Goal: Task Accomplishment & Management: Complete application form

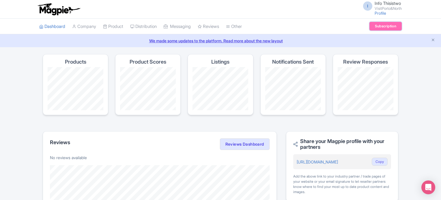
click at [377, 25] on link "Subscription" at bounding box center [385, 26] width 32 height 9
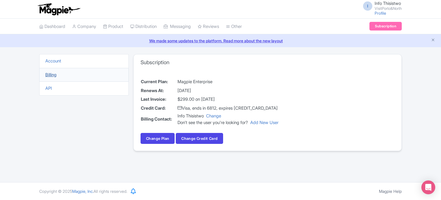
click at [52, 74] on link "Billing" at bounding box center [50, 74] width 11 height 5
click at [367, 8] on span "I" at bounding box center [367, 5] width 9 height 9
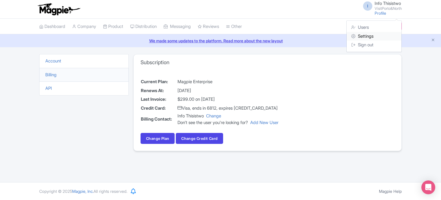
click at [368, 36] on link "Settings" at bounding box center [373, 36] width 55 height 9
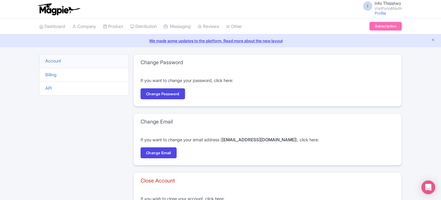
click at [53, 78] on li "Billing" at bounding box center [83, 75] width 89 height 14
click at [54, 77] on li "Billing" at bounding box center [83, 75] width 89 height 14
click at [57, 75] on link "Billing" at bounding box center [50, 74] width 11 height 5
click at [54, 74] on link "Billing" at bounding box center [50, 74] width 11 height 5
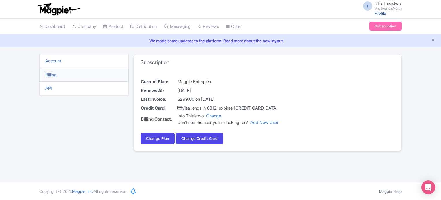
click at [379, 12] on link "Profile" at bounding box center [380, 13] width 12 height 5
click at [44, 24] on link "Dashboard" at bounding box center [52, 27] width 26 height 16
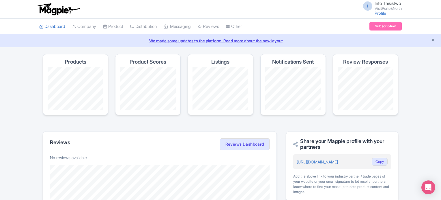
click at [192, 41] on link "We made some updates to the platform. Read more about the new layout" at bounding box center [220, 41] width 434 height 6
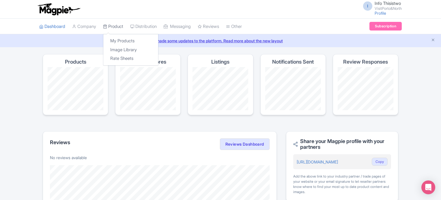
click at [118, 25] on link "Product" at bounding box center [113, 27] width 20 height 16
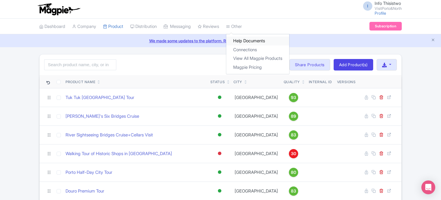
click at [256, 42] on link "Help Documents" at bounding box center [257, 41] width 63 height 9
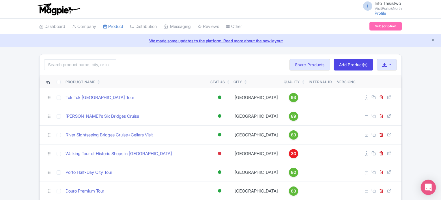
click at [430, 190] on icon "Open Intercom Messenger" at bounding box center [428, 187] width 7 height 7
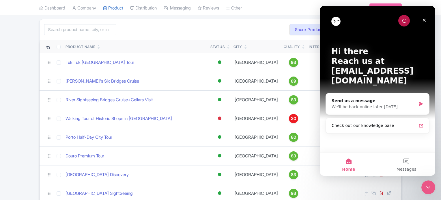
scroll to position [29, 0]
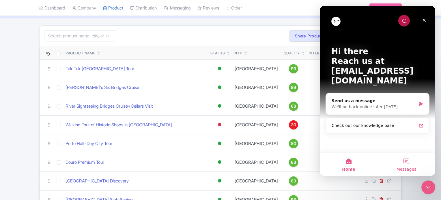
click at [408, 162] on button "Messages" at bounding box center [406, 164] width 58 height 23
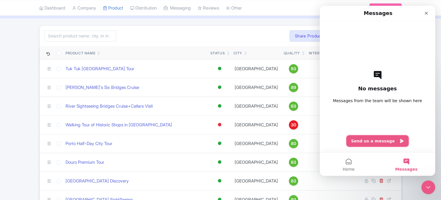
click at [377, 141] on button "Send us a message" at bounding box center [377, 142] width 62 height 12
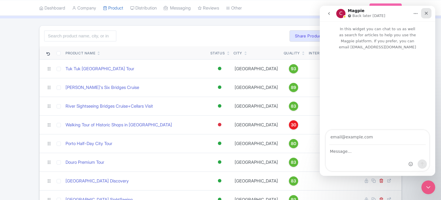
click at [429, 14] on div "Close" at bounding box center [426, 13] width 10 height 10
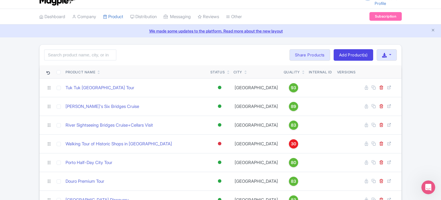
scroll to position [0, 0]
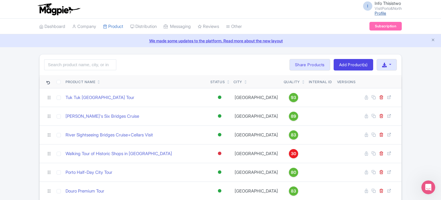
click at [376, 12] on link "Profile" at bounding box center [380, 13] width 12 height 5
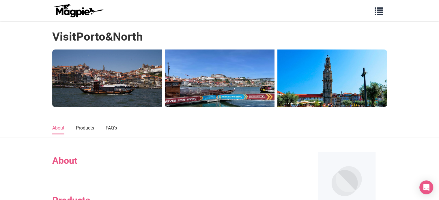
click at [75, 14] on img at bounding box center [78, 11] width 52 height 14
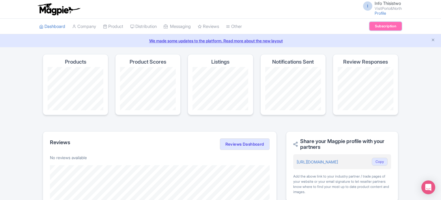
click at [381, 24] on link "Subscription" at bounding box center [385, 26] width 32 height 9
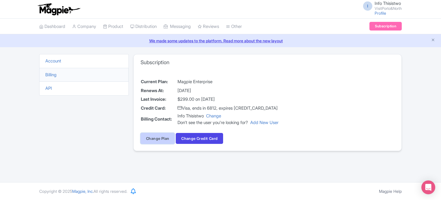
click at [156, 143] on link "Change Plan" at bounding box center [157, 138] width 34 height 11
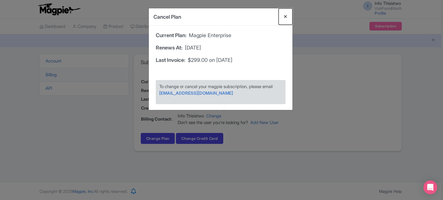
click at [286, 19] on button "Close" at bounding box center [286, 16] width 14 height 16
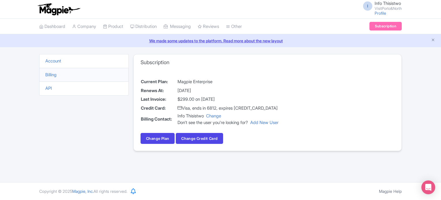
click at [156, 63] on h3 "Subscription" at bounding box center [154, 62] width 29 height 6
click at [198, 95] on td "$299.00 on [DATE]" at bounding box center [228, 99] width 102 height 9
click at [269, 123] on link "Add New User" at bounding box center [264, 122] width 28 height 5
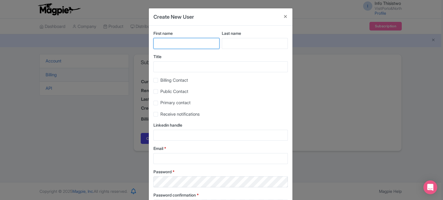
click at [177, 44] on input "First name" at bounding box center [186, 43] width 66 height 11
type input "Dailo"
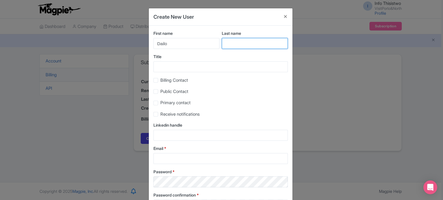
type input "[PERSON_NAME]"
type input "[EMAIL_ADDRESS][DOMAIN_NAME]"
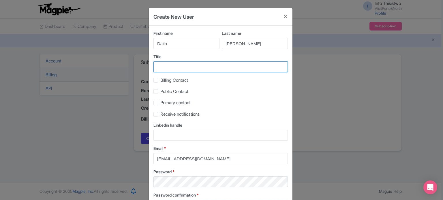
click at [195, 70] on input "Title" at bounding box center [220, 66] width 134 height 11
type input "Billing"
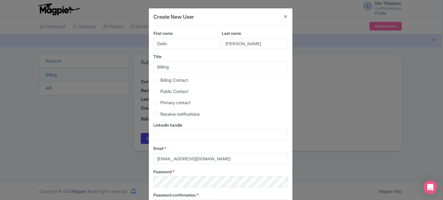
click at [160, 81] on label "Billing Contact" at bounding box center [174, 80] width 28 height 7
click at [160, 81] on input "Billing Contact" at bounding box center [162, 79] width 4 height 4
checkbox input "true"
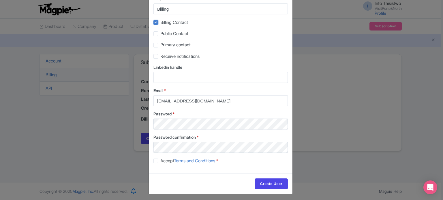
scroll to position [59, 0]
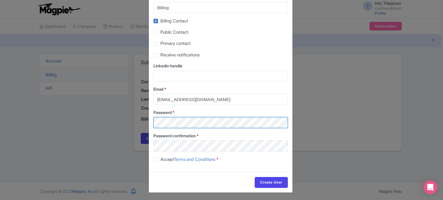
click at [255, 177] on input "Create User" at bounding box center [271, 182] width 33 height 11
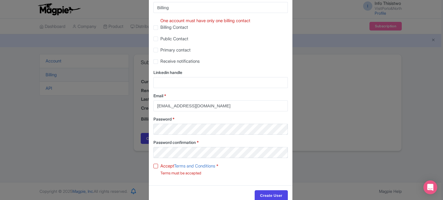
click at [265, 165] on div "Accept Terms and Conditions * Terms must be accepted" at bounding box center [220, 170] width 134 height 14
drag, startPoint x: 156, startPoint y: 165, endPoint x: 204, endPoint y: 179, distance: 50.4
click at [160, 165] on label "Accept Terms and Conditions *" at bounding box center [189, 166] width 58 height 7
click at [160, 165] on input "Accept Terms and Conditions *" at bounding box center [162, 165] width 4 height 4
checkbox input "true"
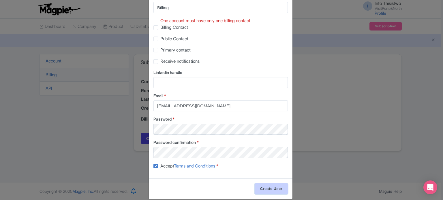
click at [274, 189] on input "Create User" at bounding box center [271, 189] width 33 height 11
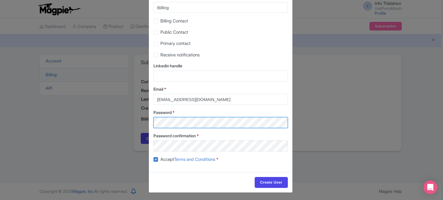
click at [138, 111] on div "Create New User First name [GEOGRAPHIC_DATA] Last name [PERSON_NAME] Title Bill…" at bounding box center [221, 100] width 443 height 200
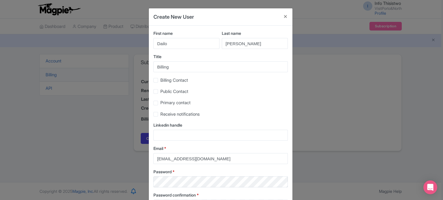
click at [158, 82] on div "Billing Contact" at bounding box center [220, 80] width 134 height 7
click at [160, 80] on label "Billing Contact" at bounding box center [174, 80] width 28 height 7
click at [160, 80] on input "Billing Contact" at bounding box center [162, 79] width 4 height 4
checkbox input "true"
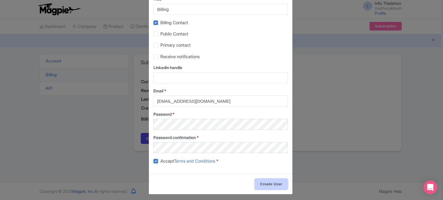
click at [268, 185] on input "Create User" at bounding box center [271, 184] width 33 height 11
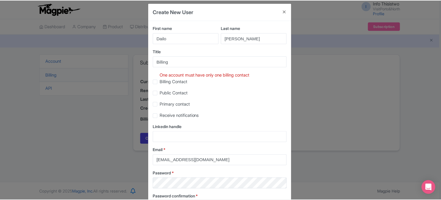
scroll to position [0, 0]
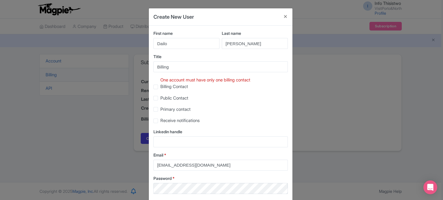
click at [345, 108] on div "Create New User First name [GEOGRAPHIC_DATA] Last name [PERSON_NAME] Title Bill…" at bounding box center [221, 100] width 443 height 200
